Goal: Task Accomplishment & Management: Manage account settings

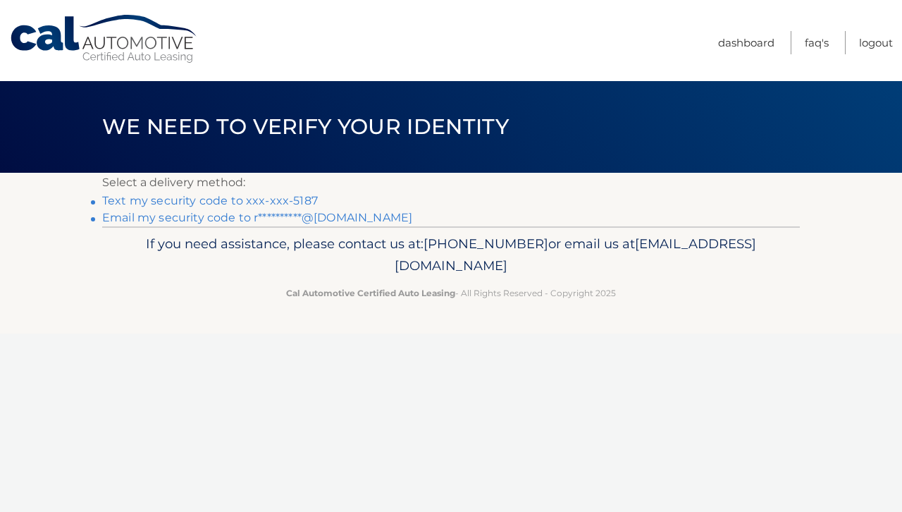
click at [295, 197] on link "Text my security code to xxx-xxx-5187" at bounding box center [210, 200] width 216 height 13
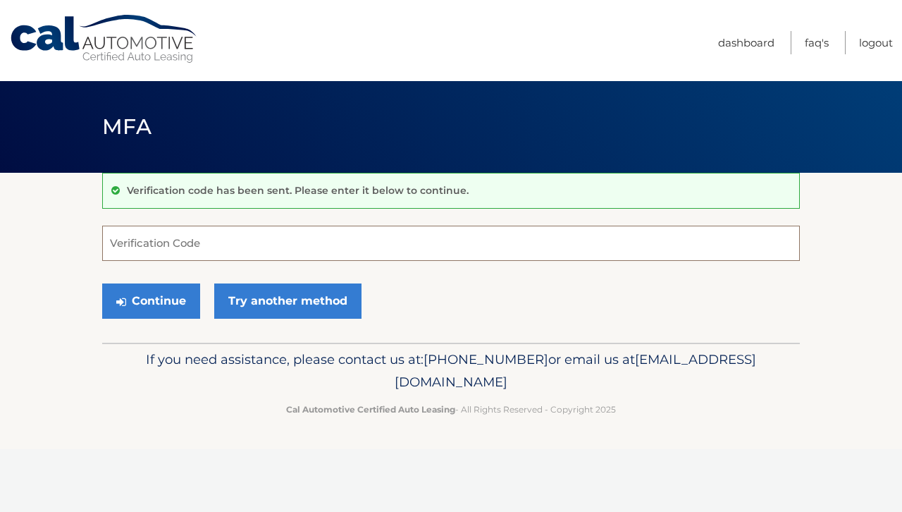
click at [308, 248] on input "Verification Code" at bounding box center [451, 243] width 698 height 35
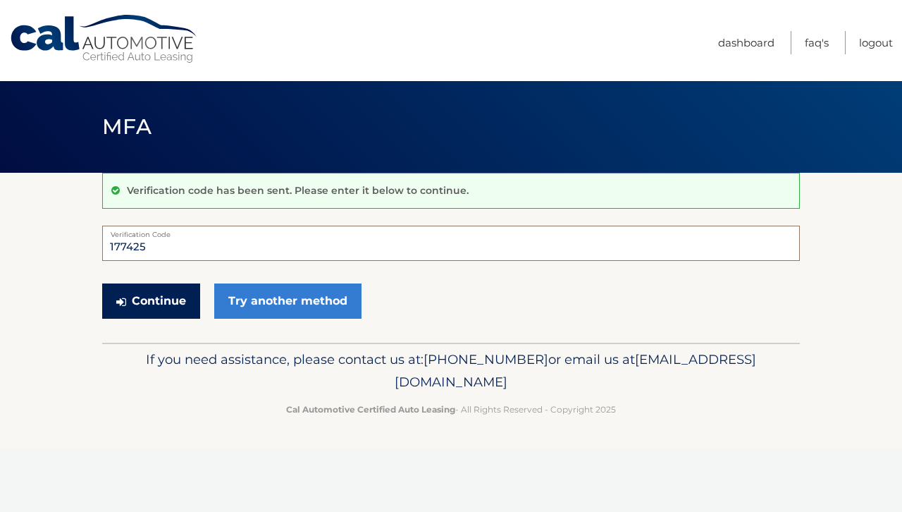
type input "177425"
click at [164, 302] on button "Continue" at bounding box center [151, 300] width 98 height 35
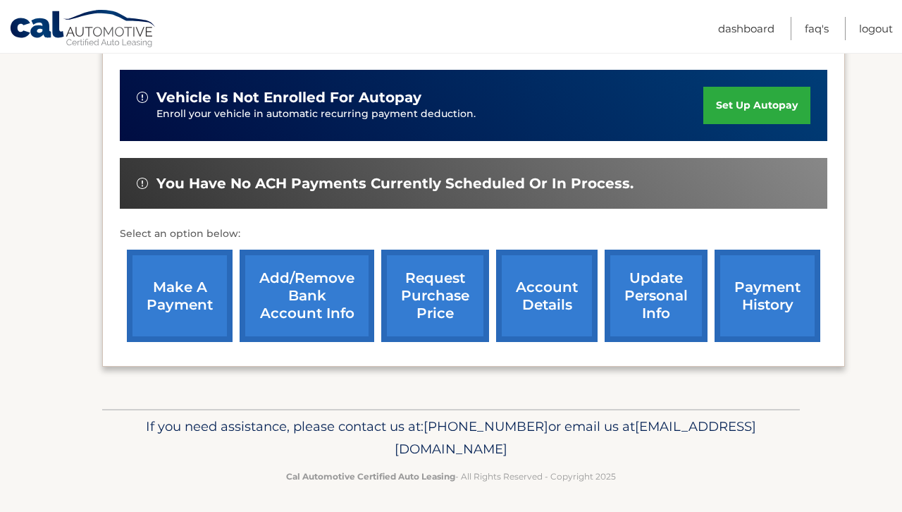
scroll to position [338, 0]
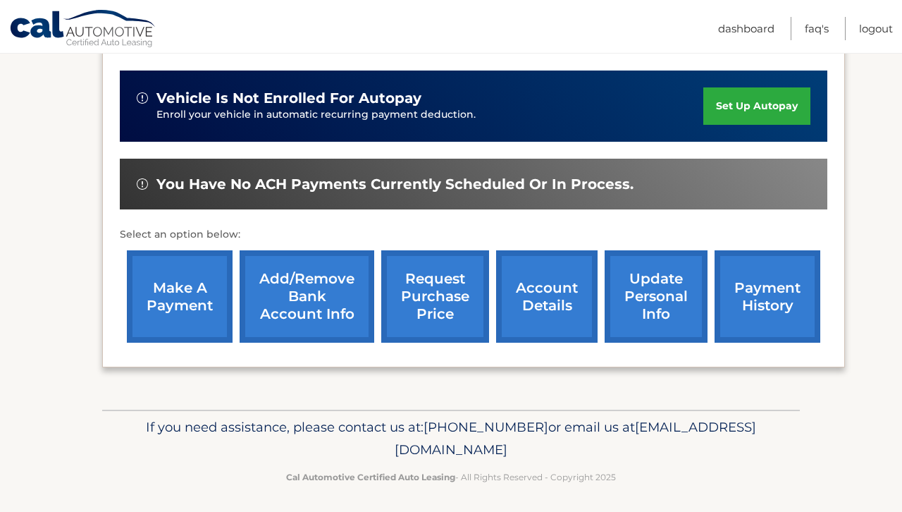
click at [503, 328] on link "account details" at bounding box center [546, 296] width 101 height 92
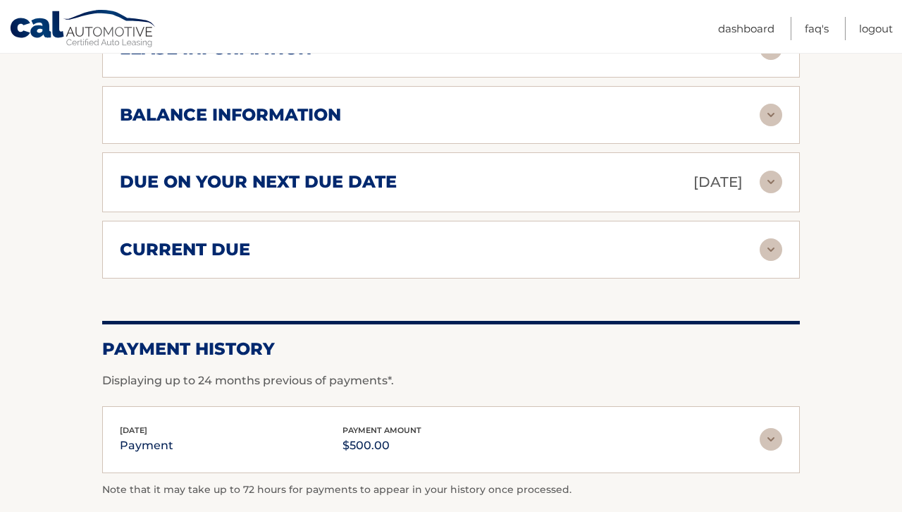
scroll to position [845, 0]
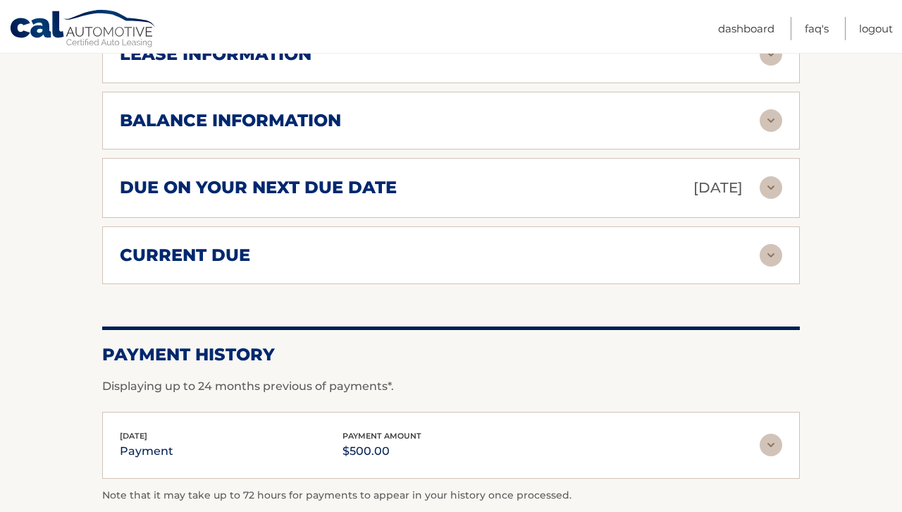
click at [495, 266] on div "current due" at bounding box center [440, 255] width 640 height 21
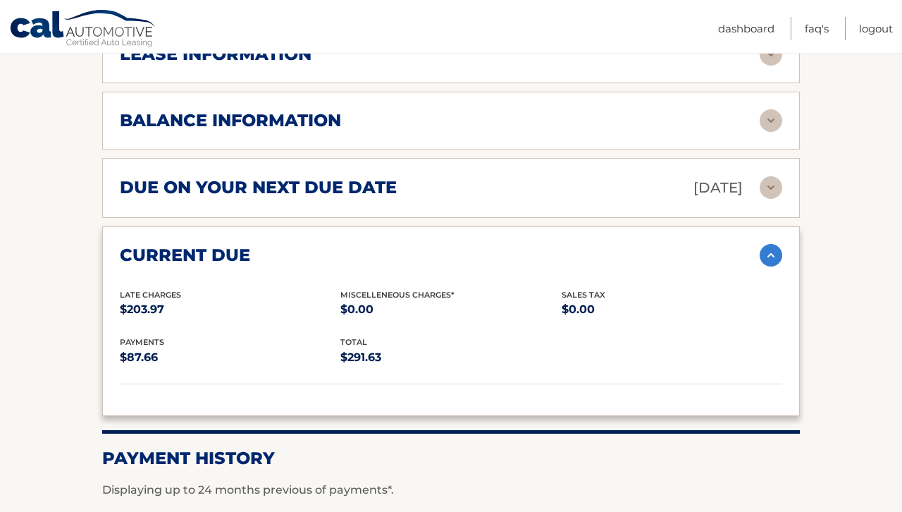
click at [773, 266] on img at bounding box center [771, 255] width 23 height 23
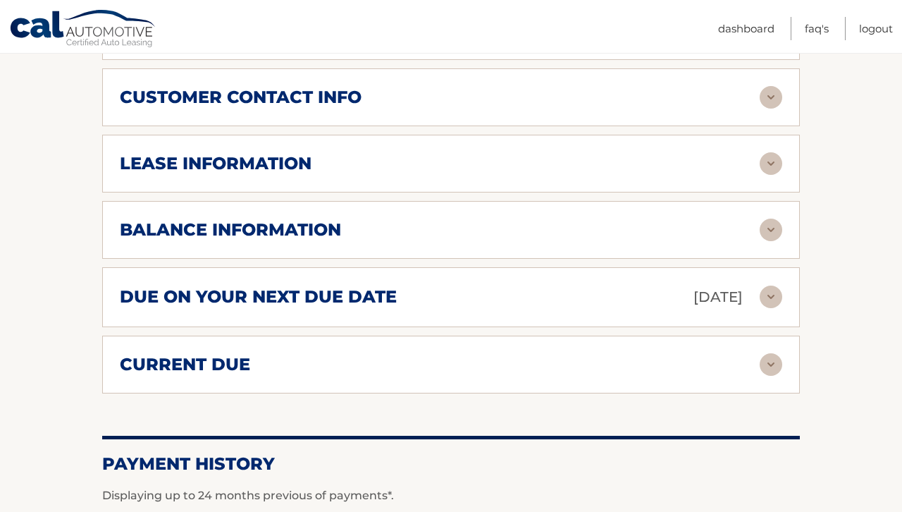
scroll to position [722, 0]
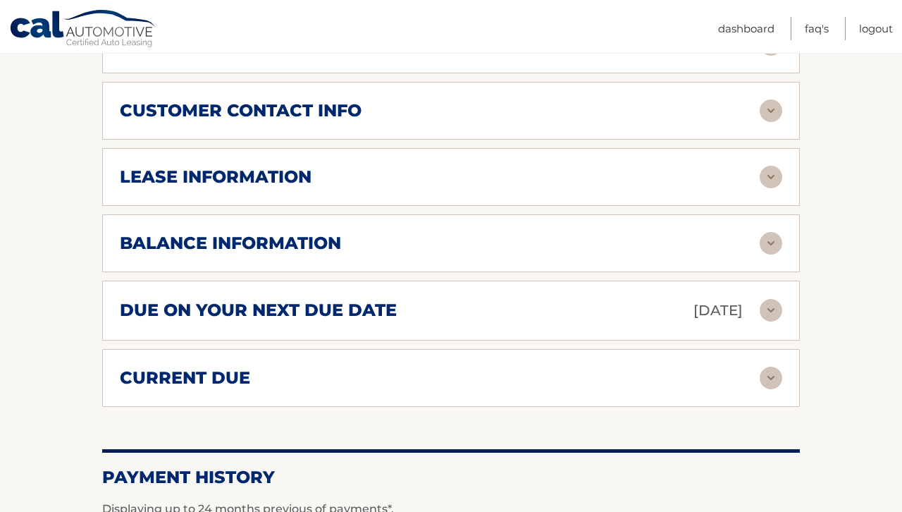
click at [767, 254] on img at bounding box center [771, 243] width 23 height 23
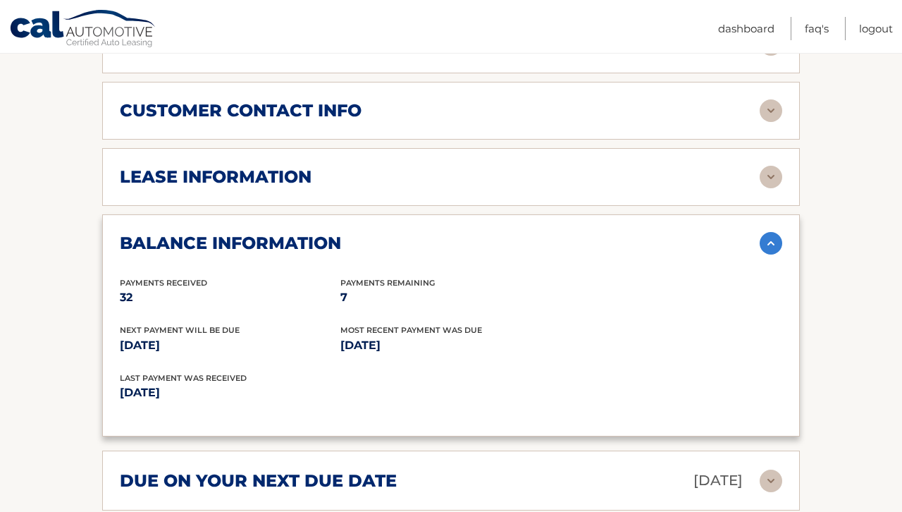
click at [766, 254] on img at bounding box center [771, 243] width 23 height 23
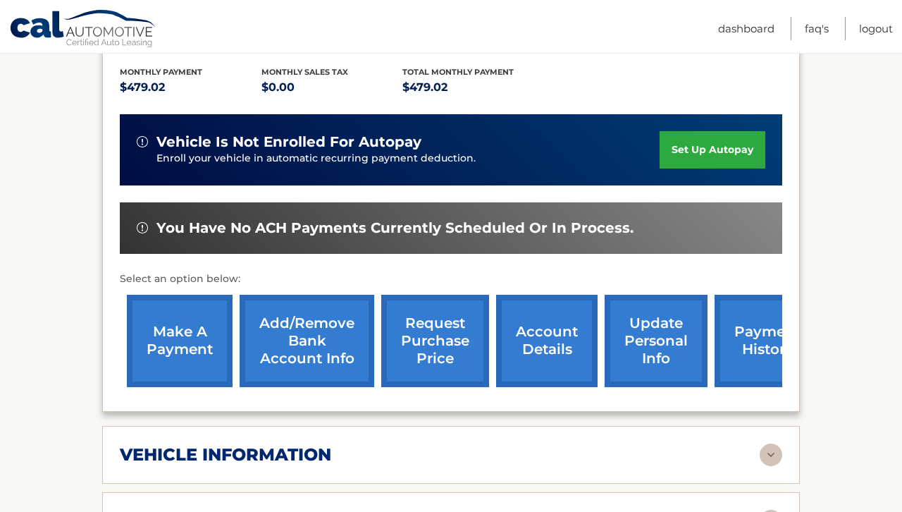
scroll to position [309, 0]
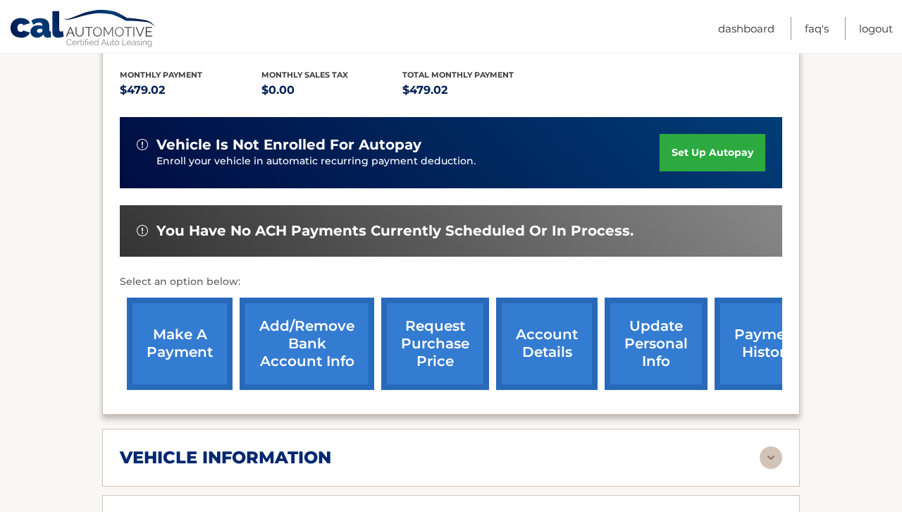
click at [508, 375] on link "account details" at bounding box center [546, 343] width 101 height 92
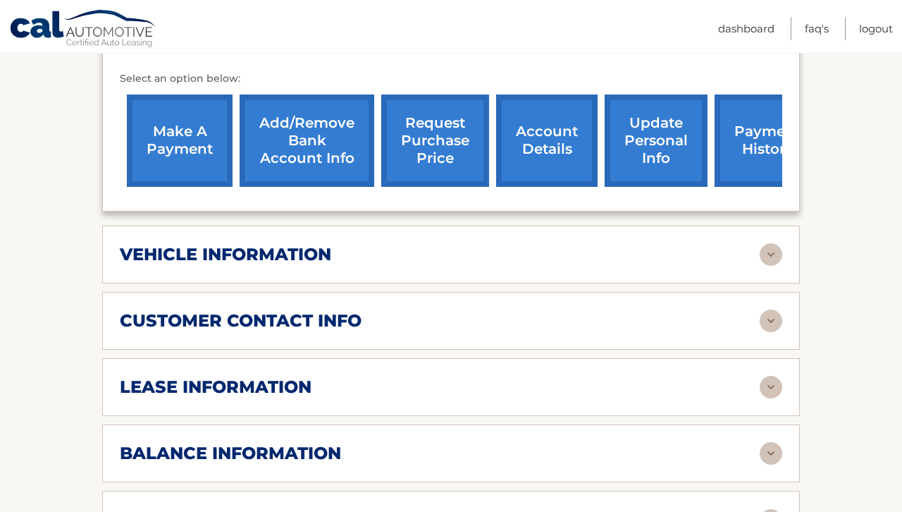
scroll to position [523, 0]
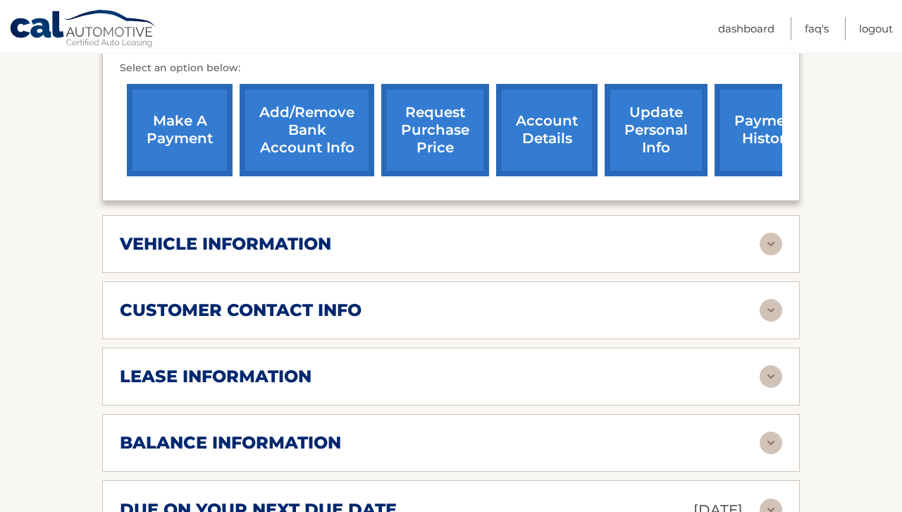
click at [725, 161] on link "payment history" at bounding box center [768, 130] width 106 height 92
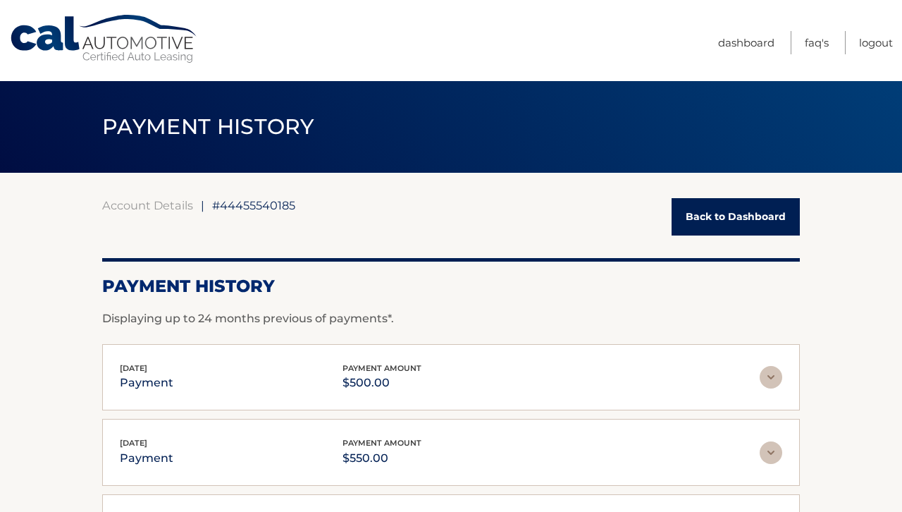
click at [715, 223] on link "Back to Dashboard" at bounding box center [736, 216] width 128 height 37
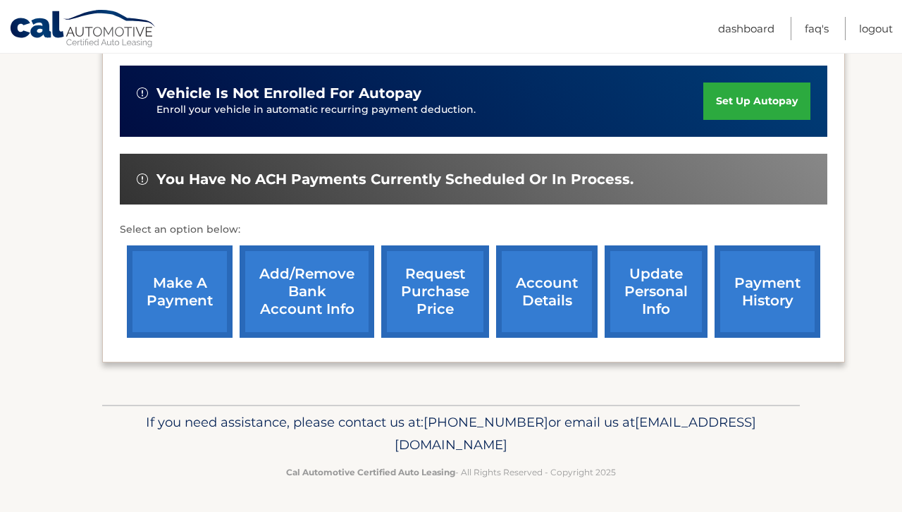
scroll to position [377, 0]
click at [382, 276] on link "request purchase price" at bounding box center [435, 291] width 108 height 92
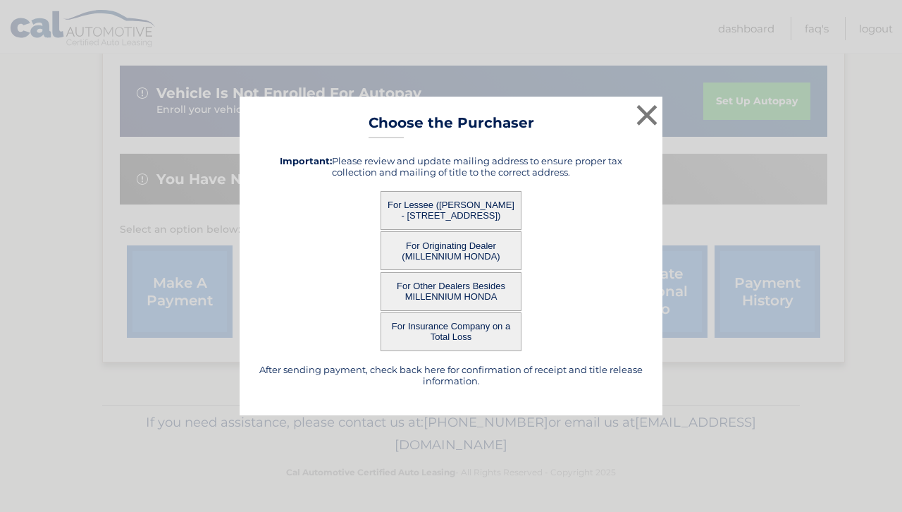
click at [447, 203] on button "For Lessee ([PERSON_NAME] - [STREET_ADDRESS])" at bounding box center [451, 210] width 141 height 39
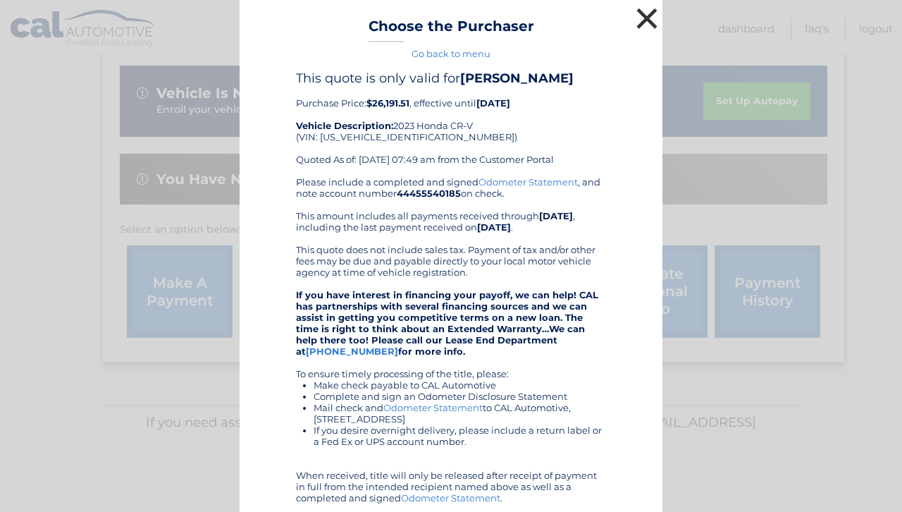
click at [643, 13] on button "×" at bounding box center [647, 18] width 28 height 28
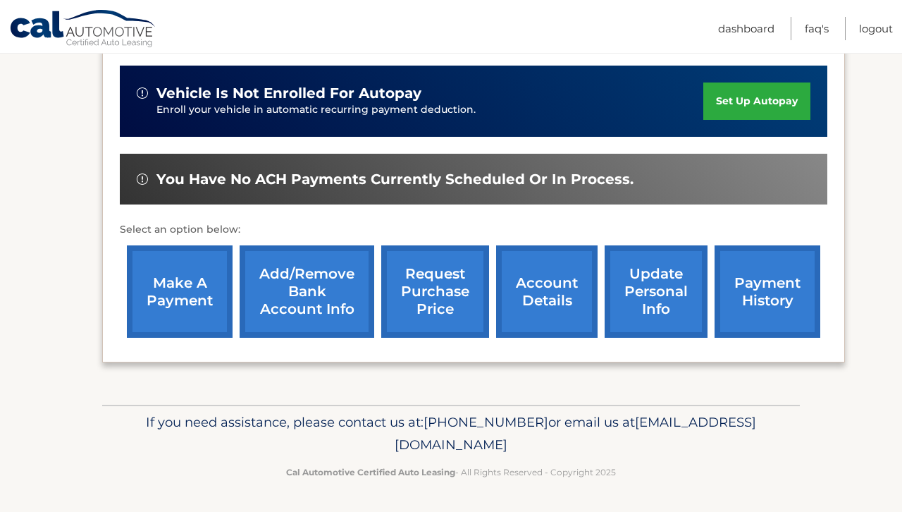
click at [175, 293] on link "make a payment" at bounding box center [180, 291] width 106 height 92
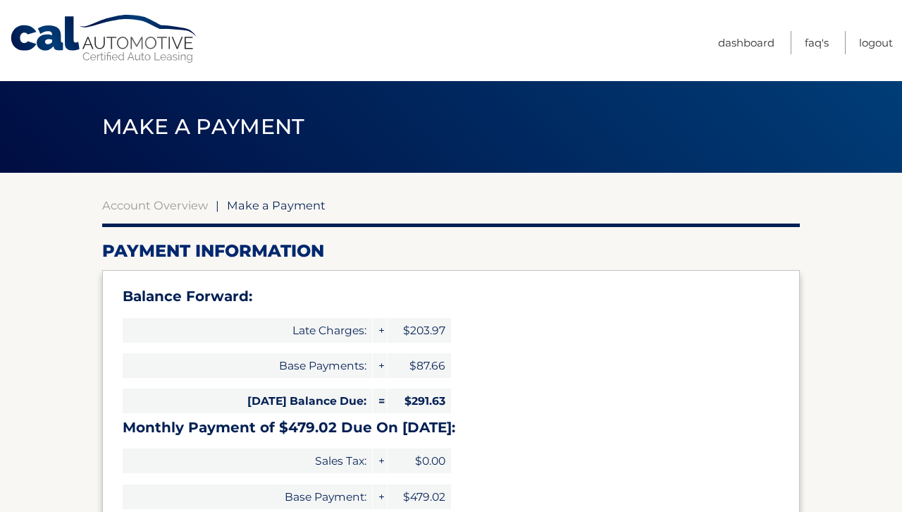
select select "YTg0MDFhMTQtMmU3NS00ODA5LWJkNWMtMmFkNTcwY2YxOTE0"
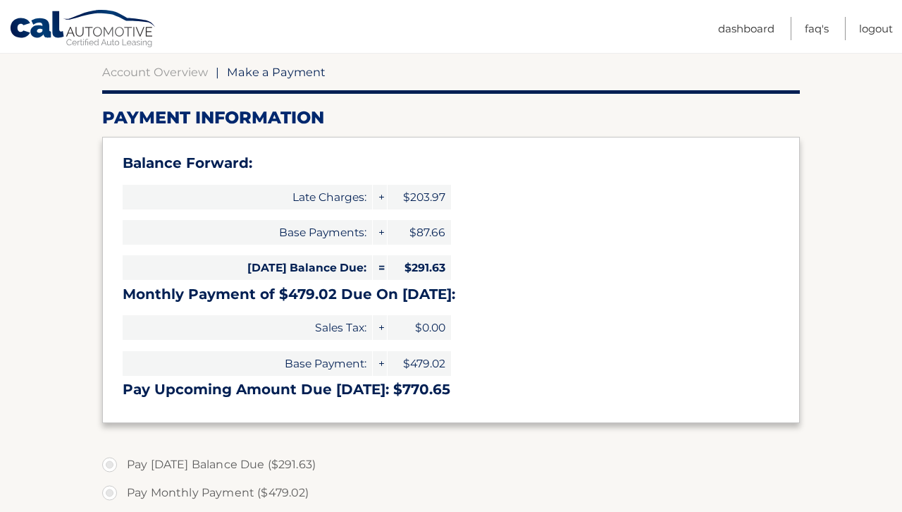
scroll to position [143, 0]
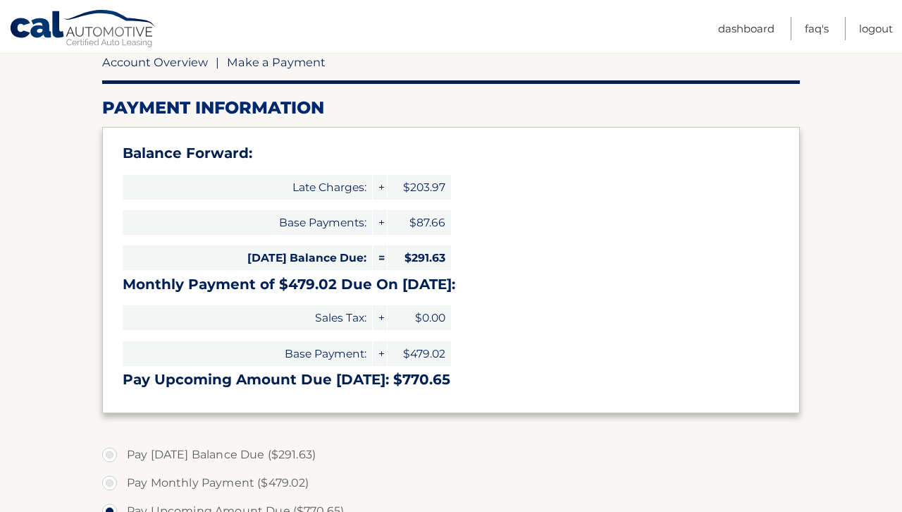
click at [182, 61] on link "Account Overview" at bounding box center [155, 62] width 106 height 14
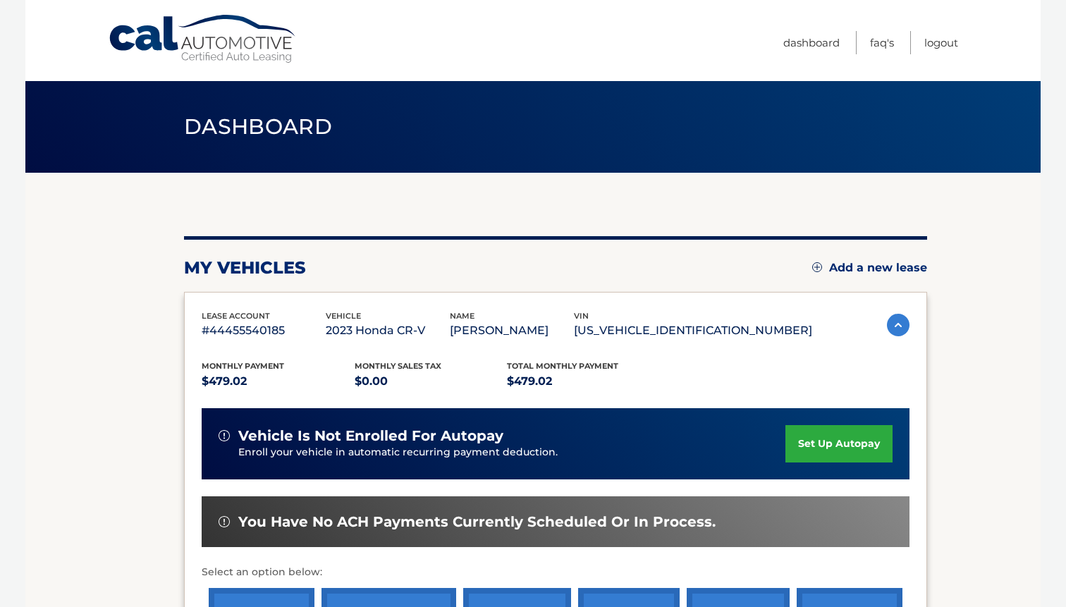
click at [221, 47] on link "Cal Automotive" at bounding box center [203, 39] width 190 height 50
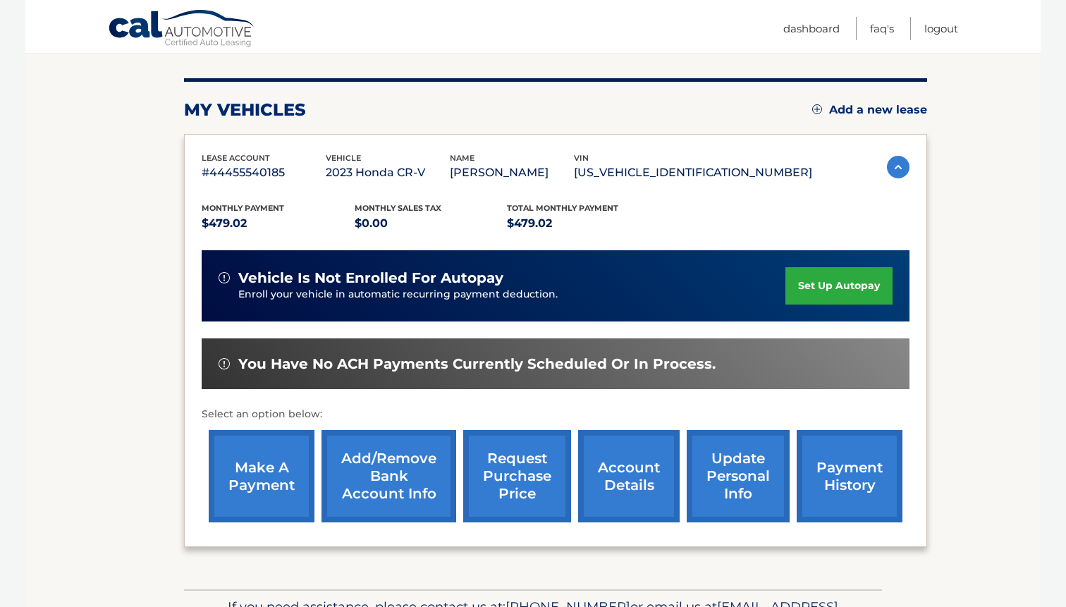
scroll to position [145, 0]
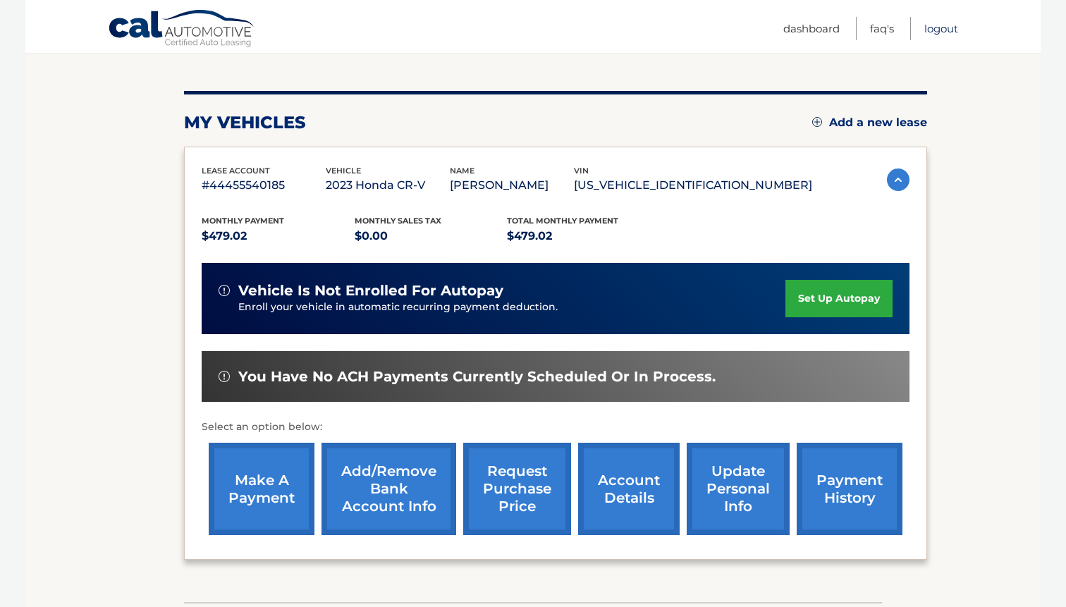
click at [946, 30] on link "Logout" at bounding box center [941, 28] width 34 height 23
